Goal: Information Seeking & Learning: Learn about a topic

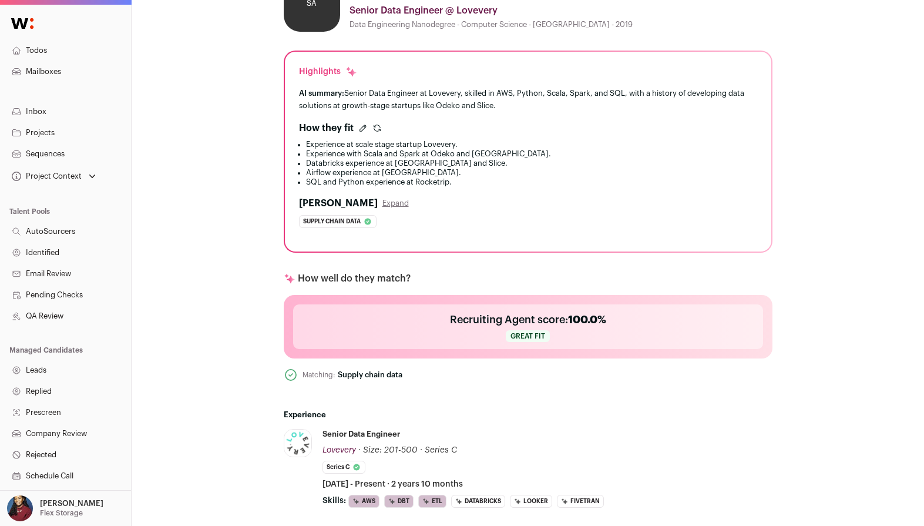
scroll to position [27, 0]
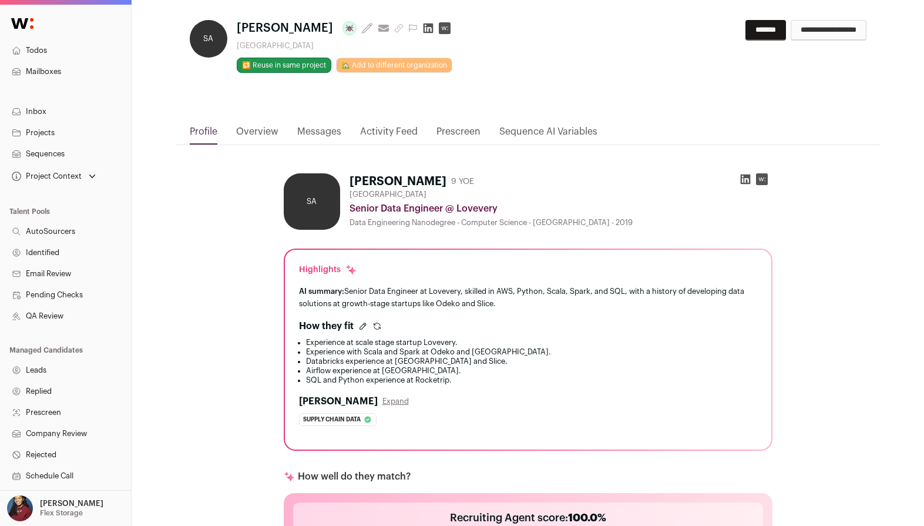
click at [763, 179] on rect at bounding box center [762, 179] width 12 height 12
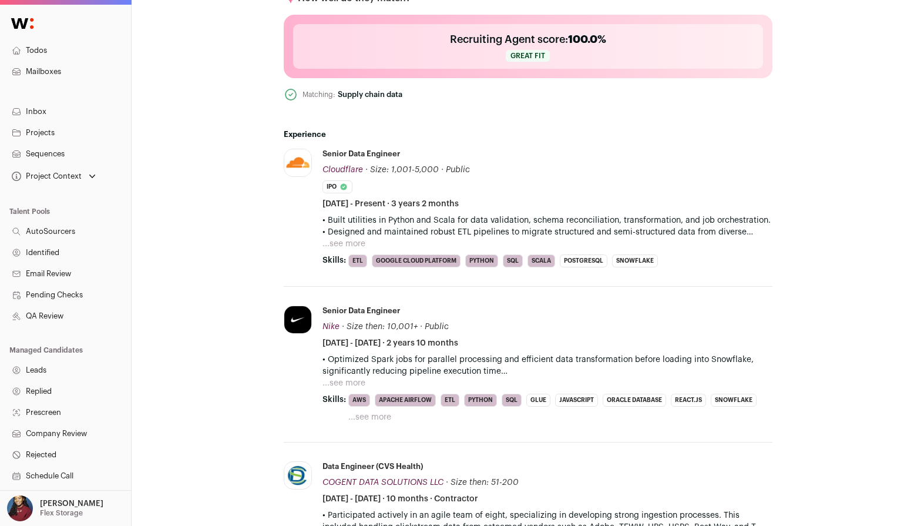
scroll to position [494, 0]
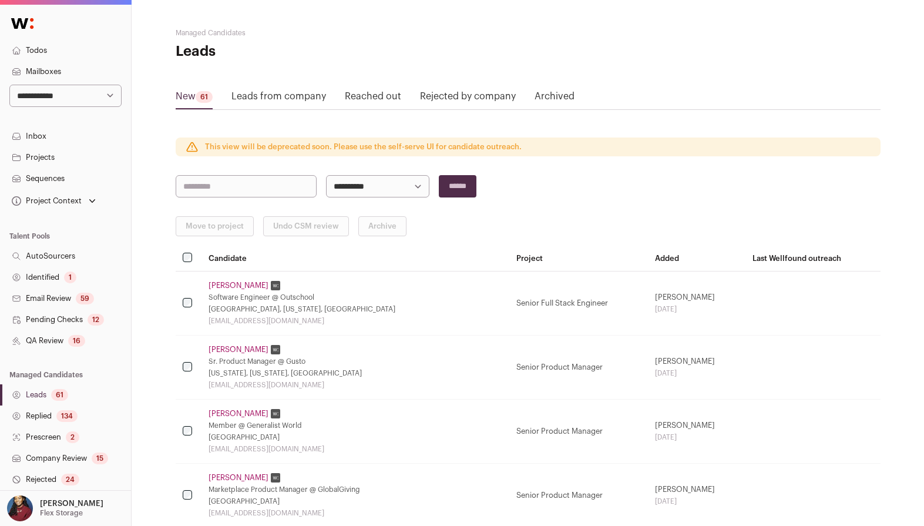
click at [60, 102] on select "**********" at bounding box center [65, 96] width 112 height 22
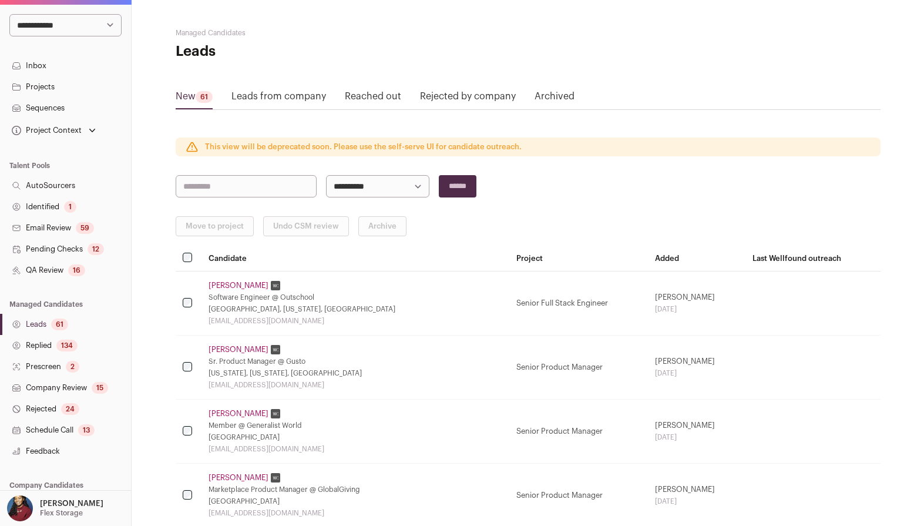
scroll to position [150, 0]
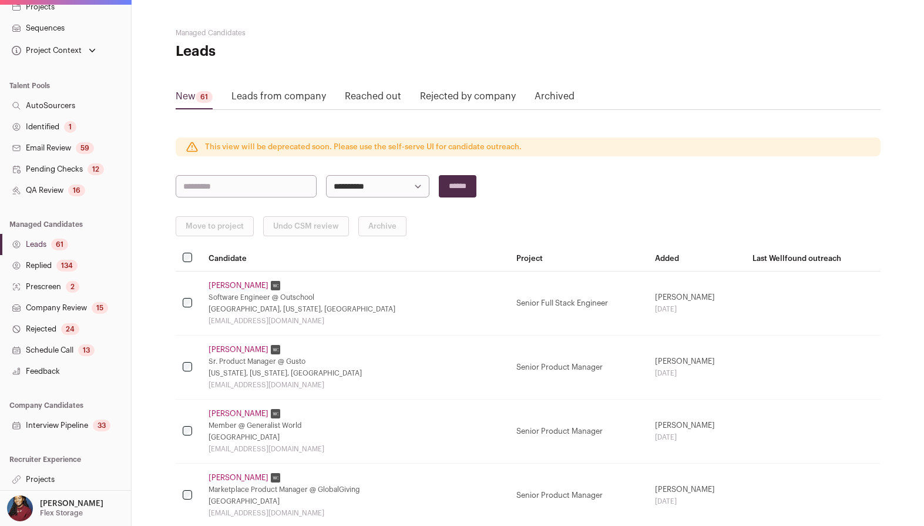
click at [46, 480] on link "Projects" at bounding box center [65, 479] width 131 height 21
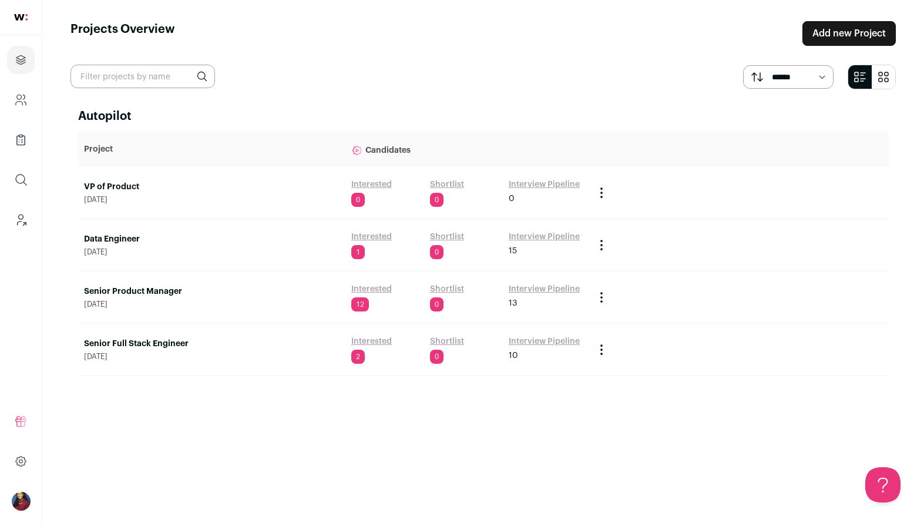
click at [96, 238] on link "Data Engineer" at bounding box center [211, 239] width 255 height 12
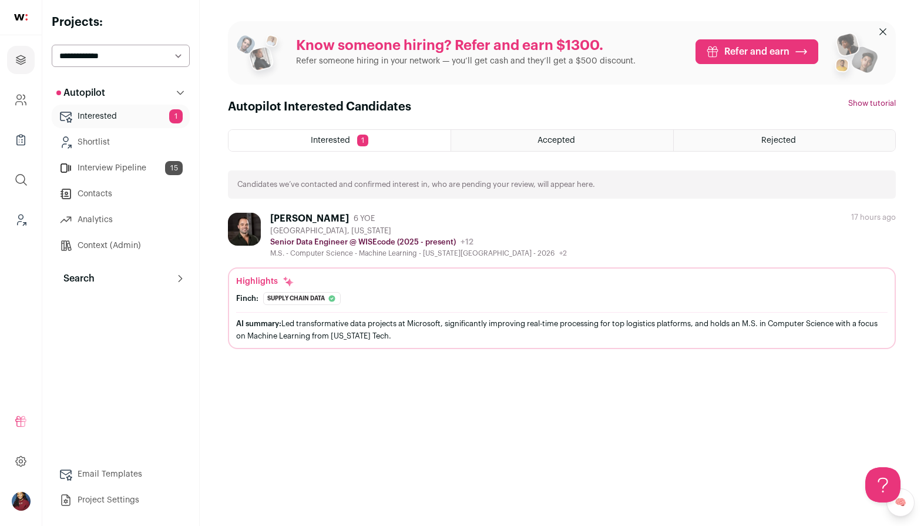
click at [497, 137] on div "Accepted" at bounding box center [561, 140] width 221 height 21
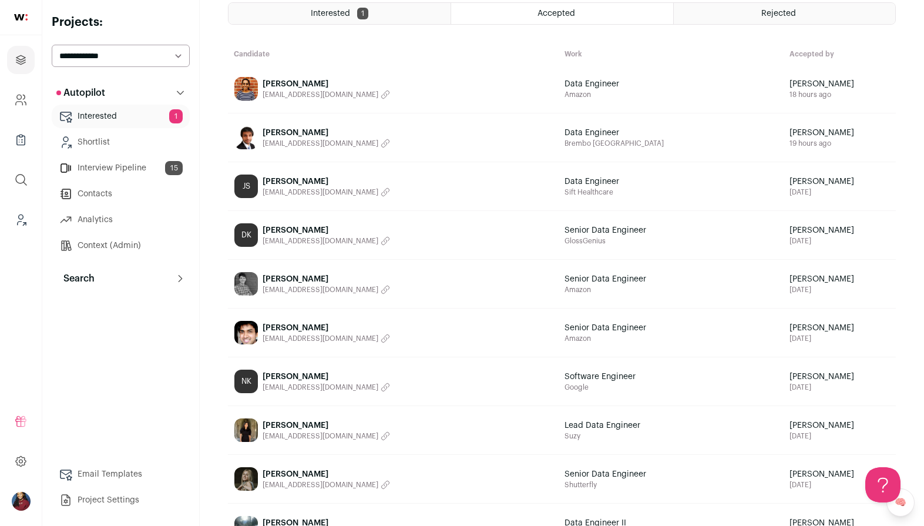
scroll to position [128, 0]
click at [285, 132] on span "Rahil Shah" at bounding box center [326, 132] width 127 height 12
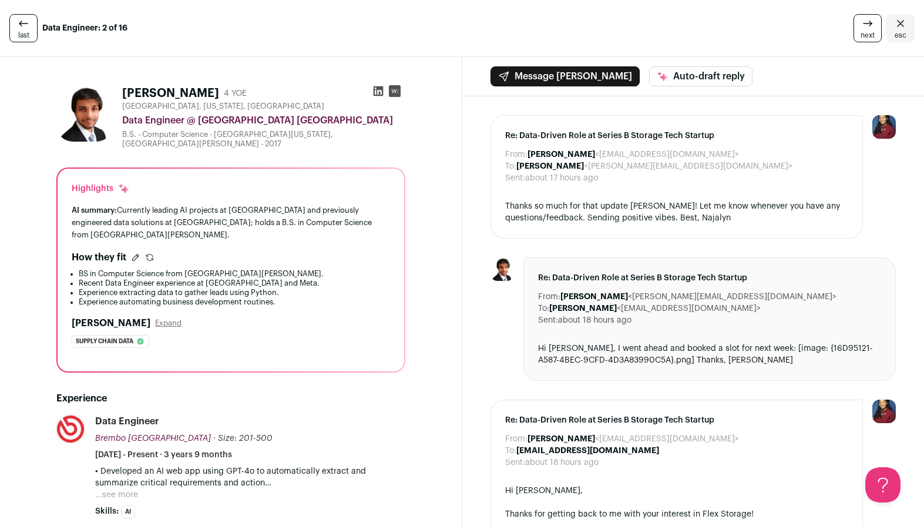
click at [893, 33] on link "esc" at bounding box center [900, 28] width 28 height 28
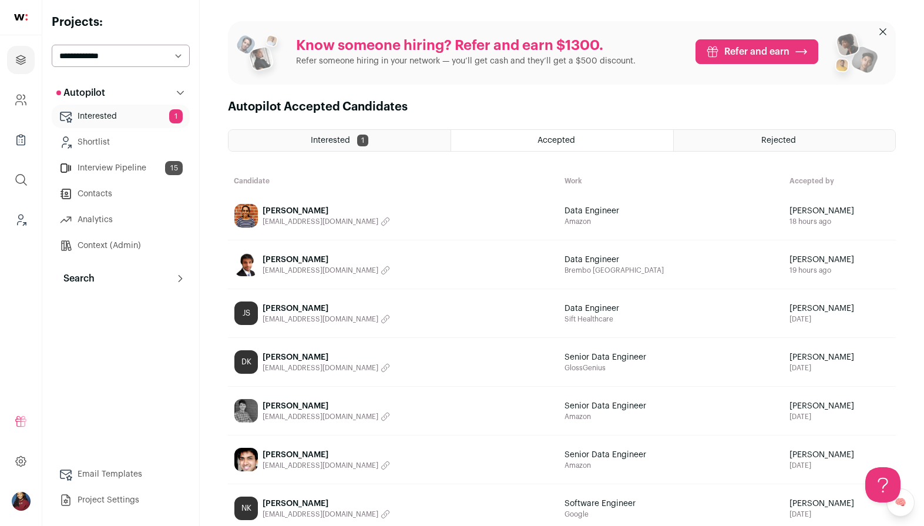
click at [310, 309] on span "[PERSON_NAME]" at bounding box center [326, 308] width 127 height 12
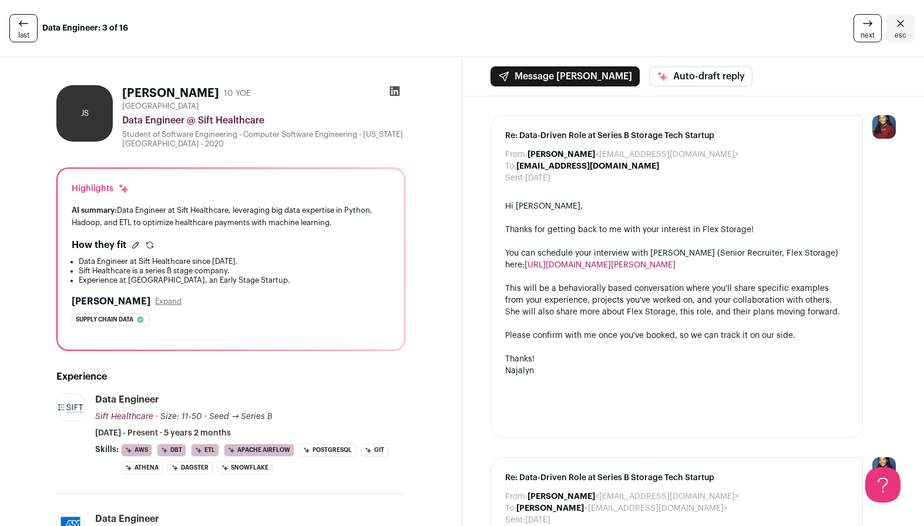
click at [898, 22] on icon "Close" at bounding box center [900, 23] width 14 height 14
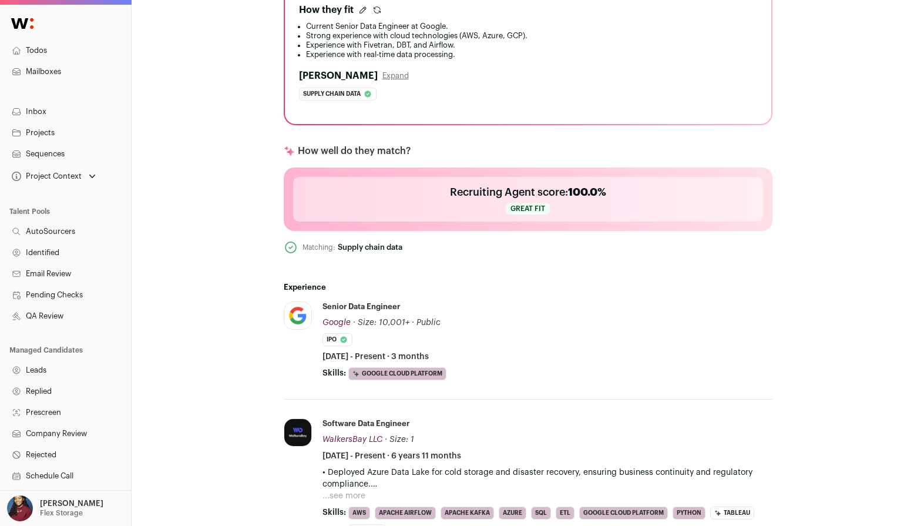
scroll to position [692, 0]
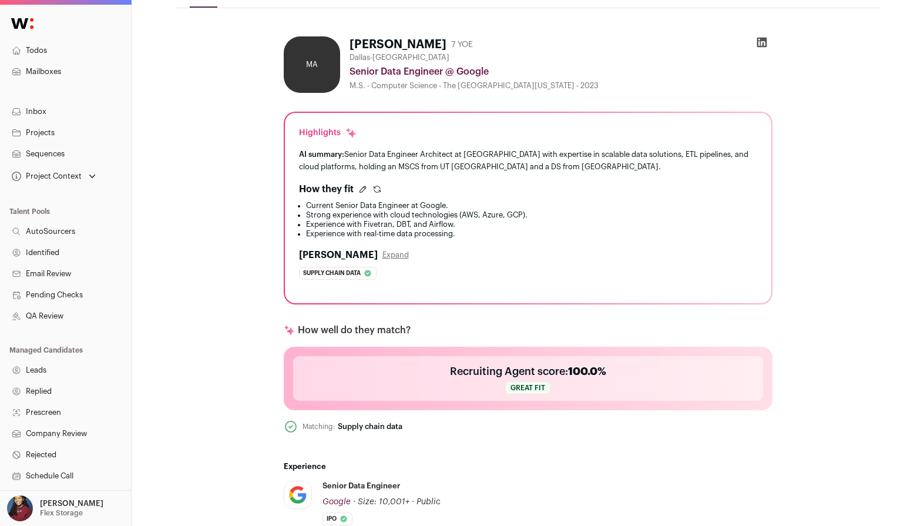
scroll to position [311, 0]
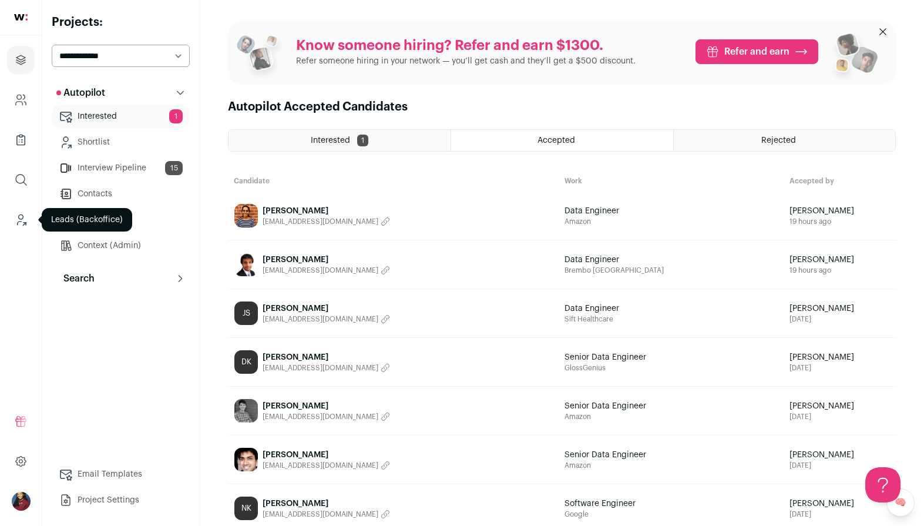
click at [22, 223] on icon "Leads (Backoffice)" at bounding box center [21, 220] width 14 height 14
